Goal: Information Seeking & Learning: Learn about a topic

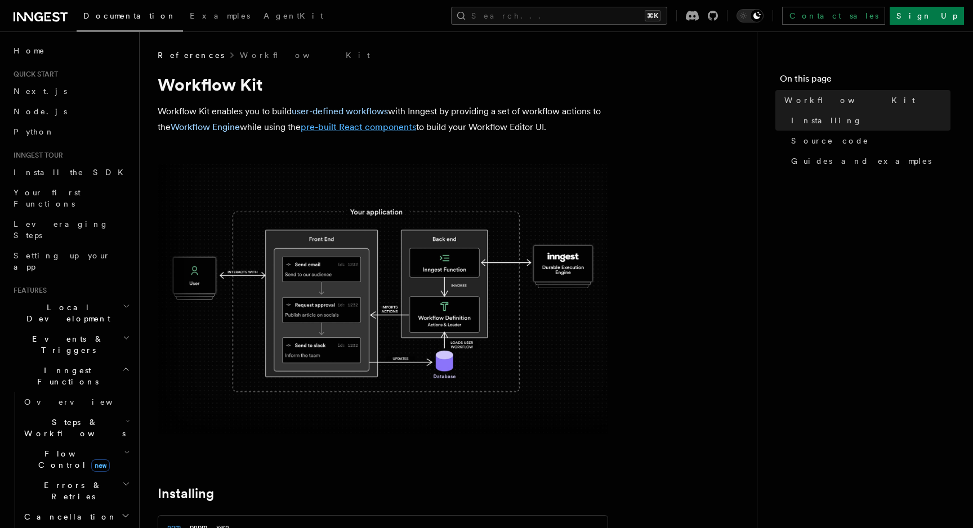
click at [325, 130] on link "pre-built React components" at bounding box center [358, 127] width 115 height 11
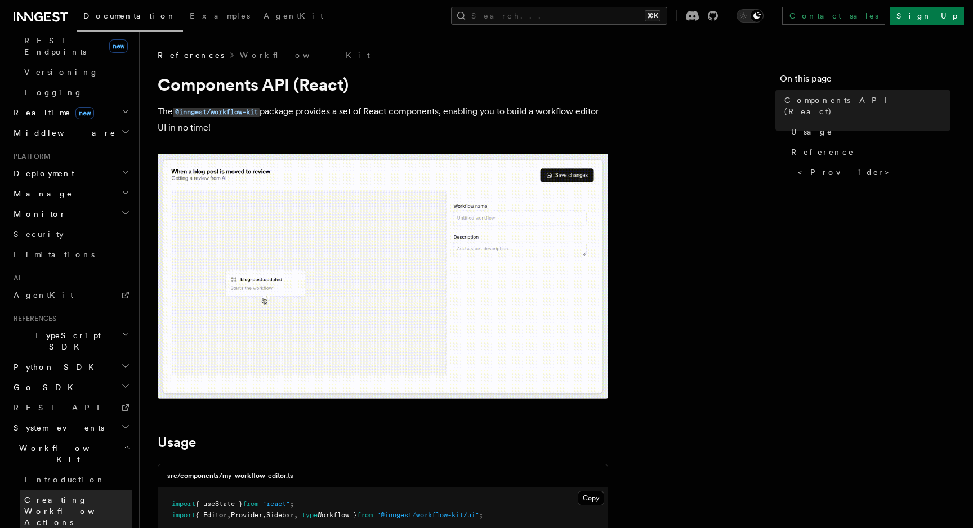
click at [86, 494] on span "Creating Workflow Actions" at bounding box center [78, 511] width 108 height 34
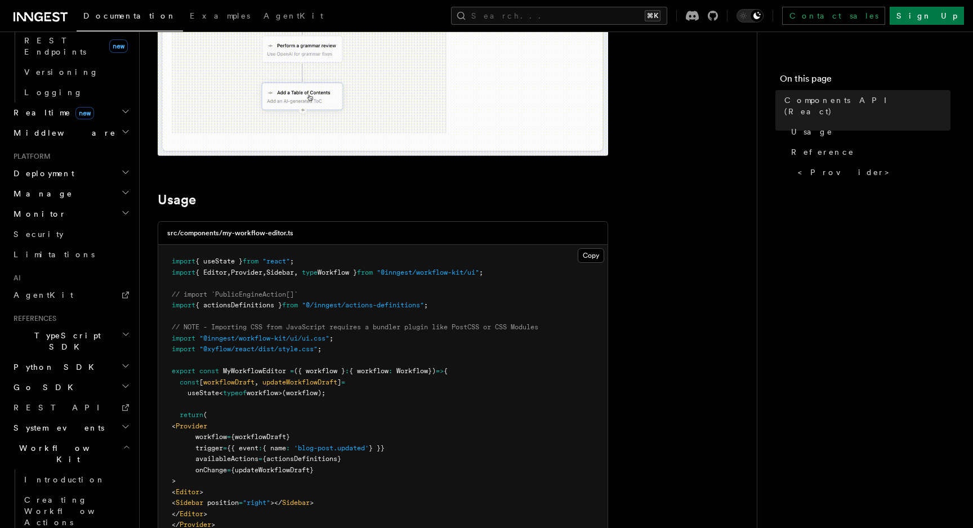
scroll to position [262, 0]
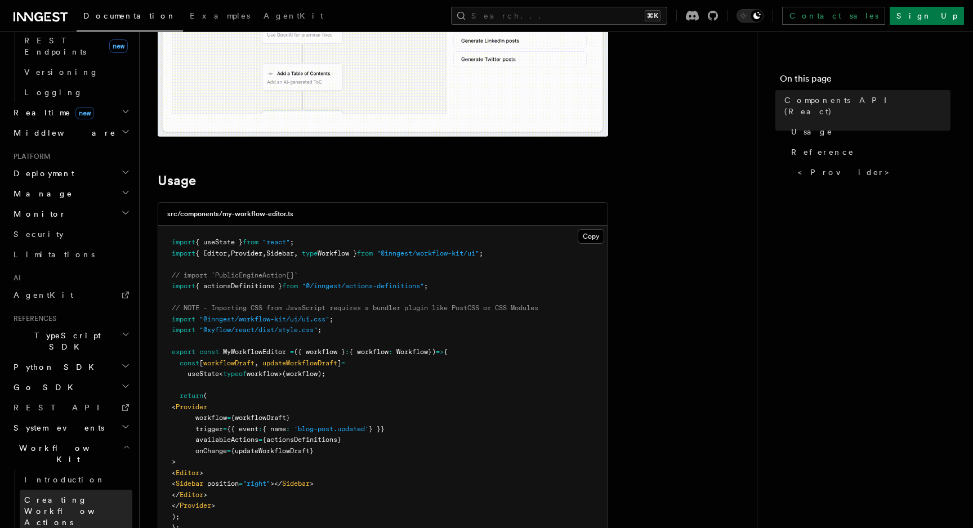
click at [91, 495] on span "Creating Workflow Actions" at bounding box center [73, 511] width 98 height 32
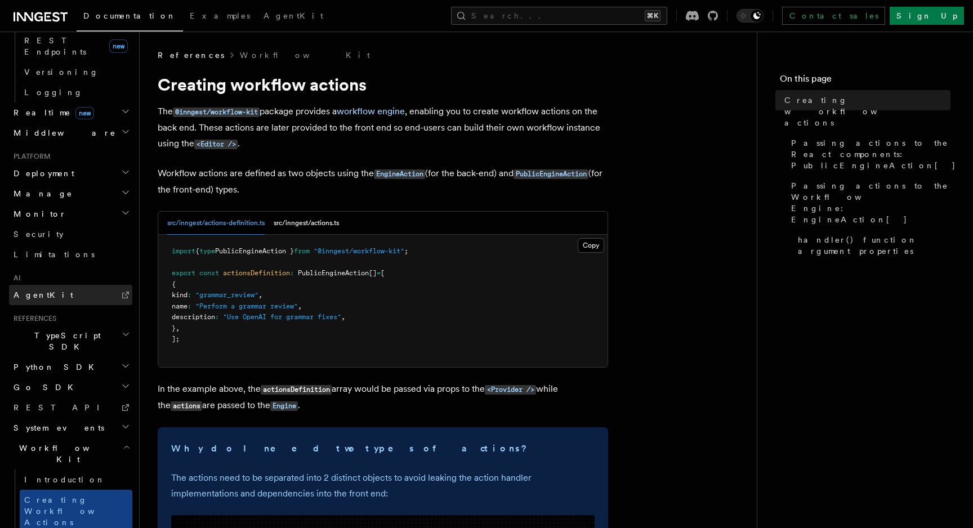
click at [46, 285] on link "AgentKit" at bounding box center [70, 295] width 123 height 20
